Goal: Navigation & Orientation: Find specific page/section

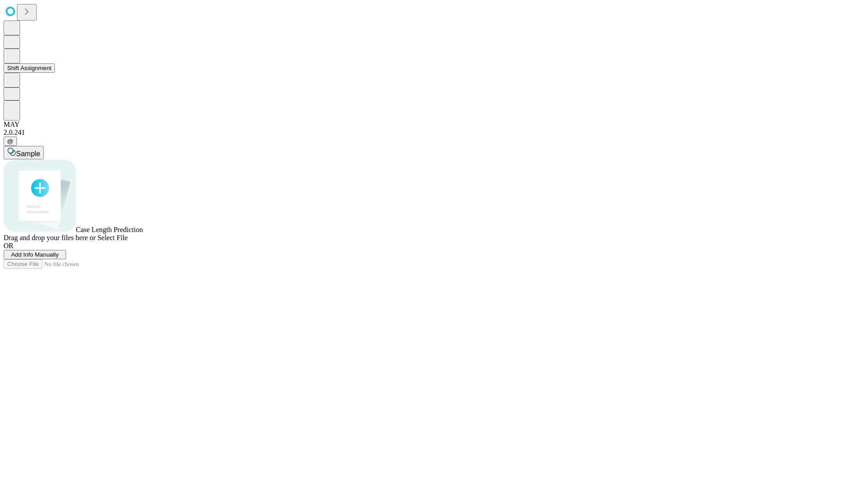
click at [55, 73] on button "Shift Assignment" at bounding box center [29, 67] width 51 height 9
